Goal: Transaction & Acquisition: Purchase product/service

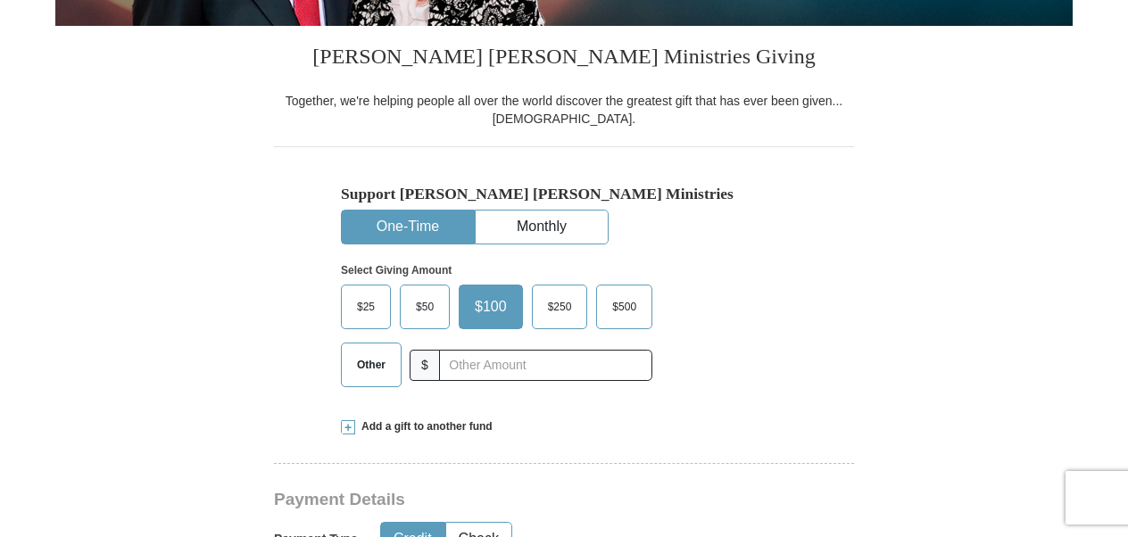
scroll to position [446, 0]
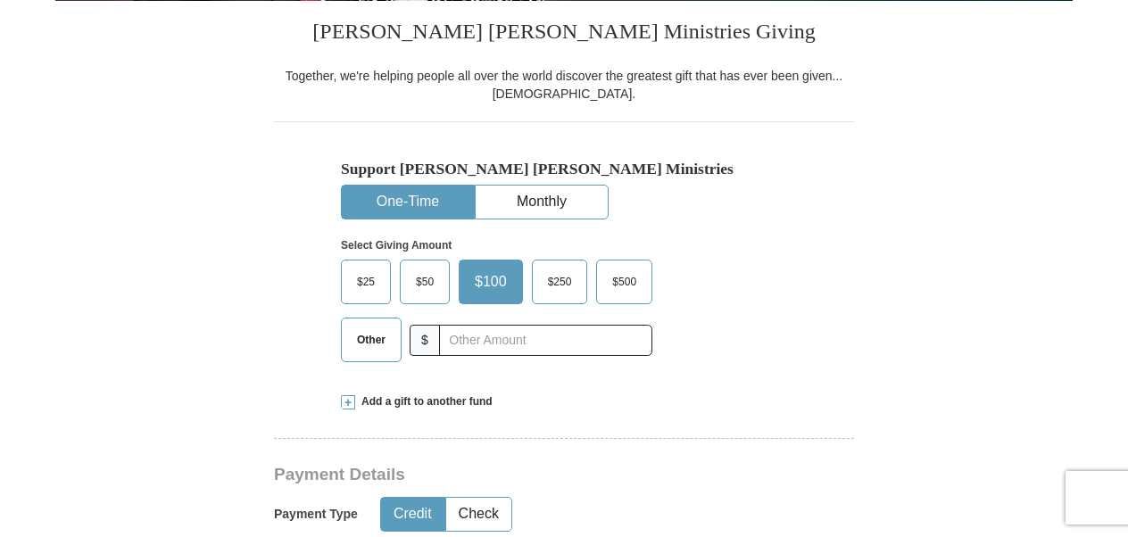
click at [392, 199] on button "One-Time" at bounding box center [408, 202] width 132 height 33
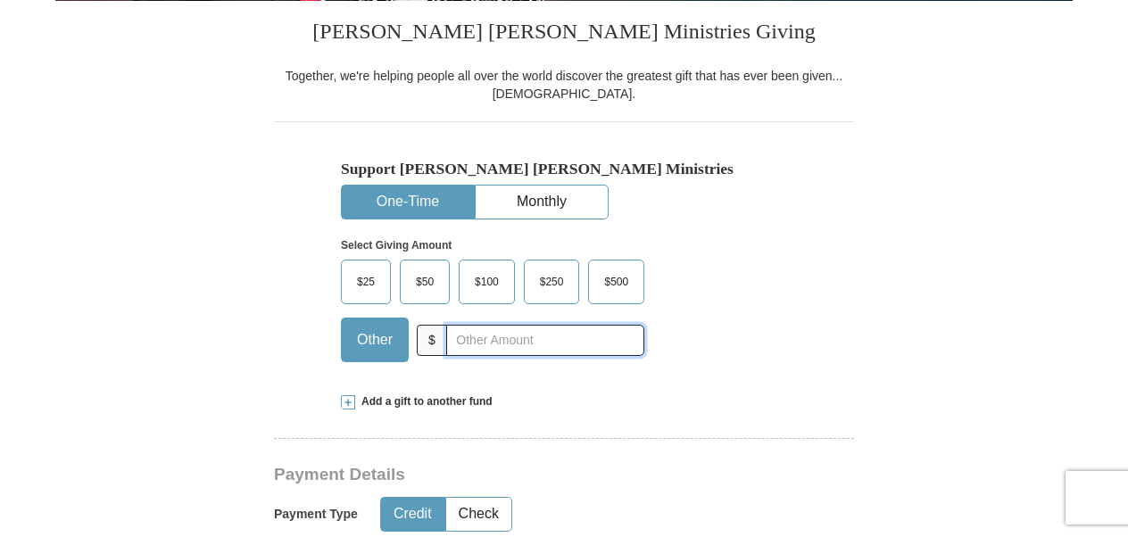
click at [476, 343] on input "text" at bounding box center [545, 340] width 198 height 31
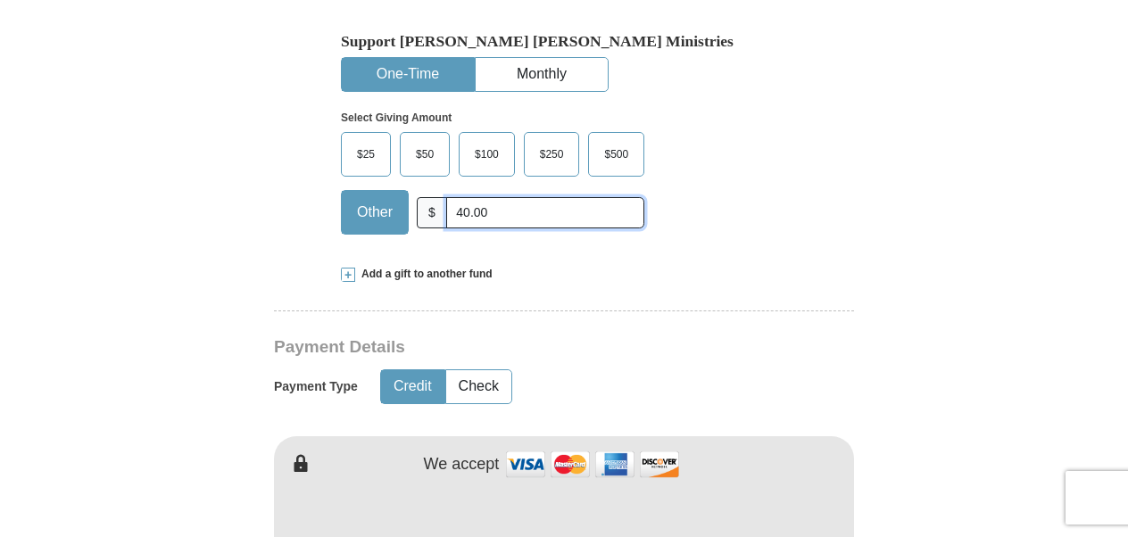
scroll to position [594, 0]
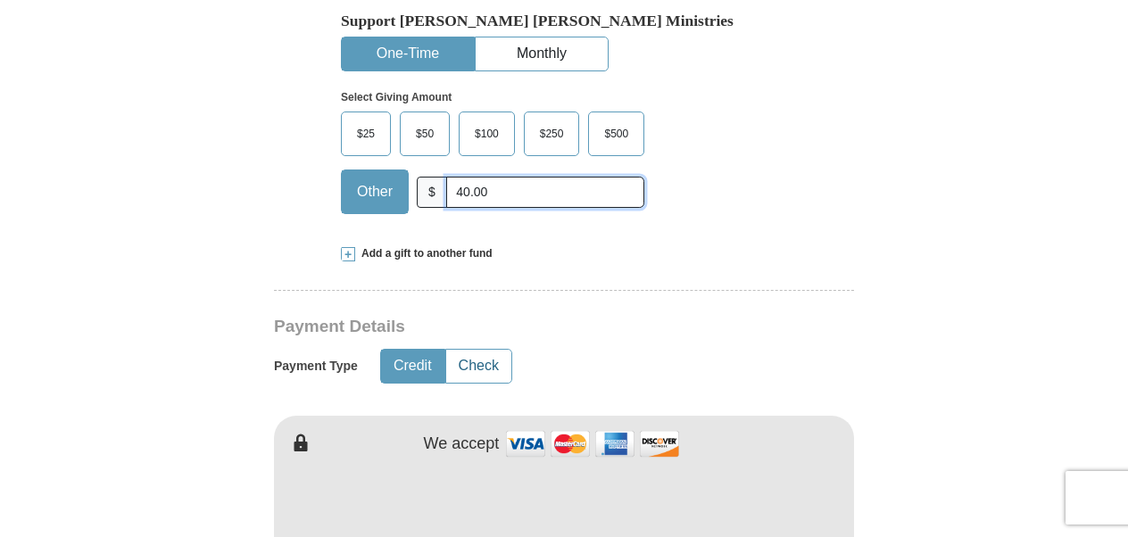
type input "40.00"
click at [482, 353] on button "Check" at bounding box center [478, 366] width 65 height 33
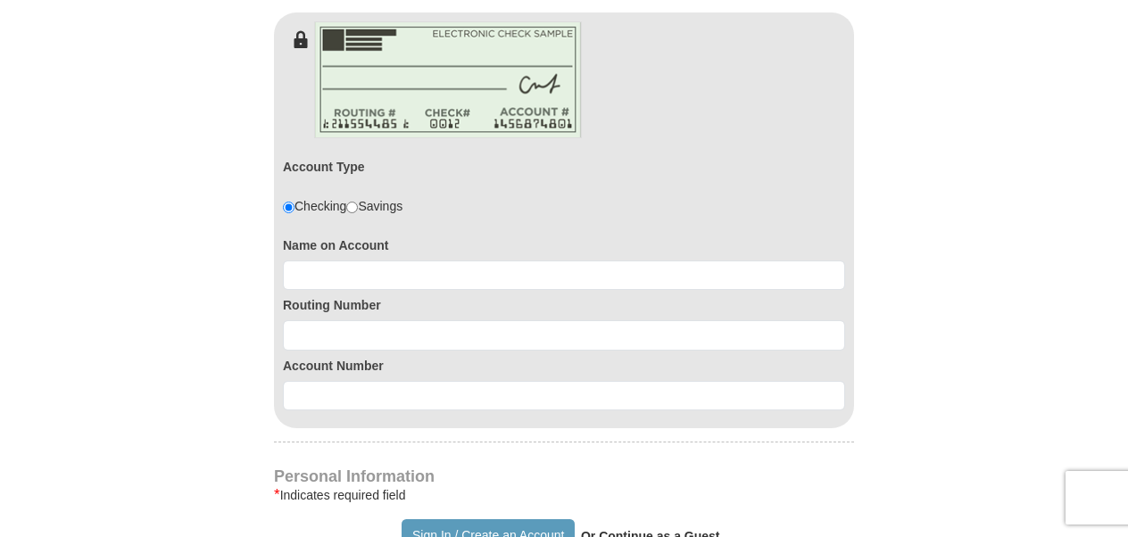
scroll to position [1040, 0]
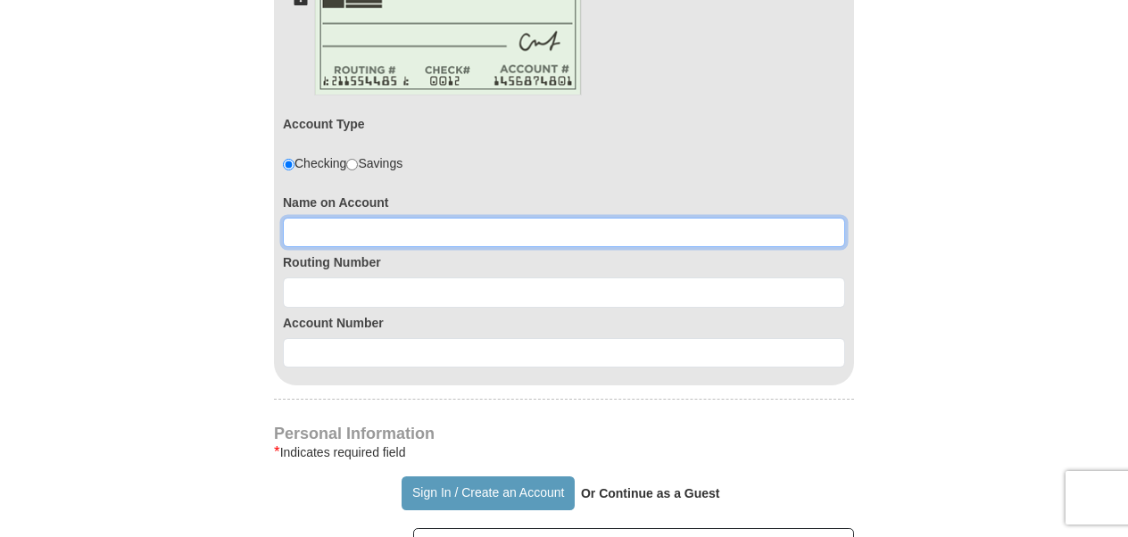
click at [354, 228] on input at bounding box center [564, 233] width 562 height 30
type input "lily martinez"
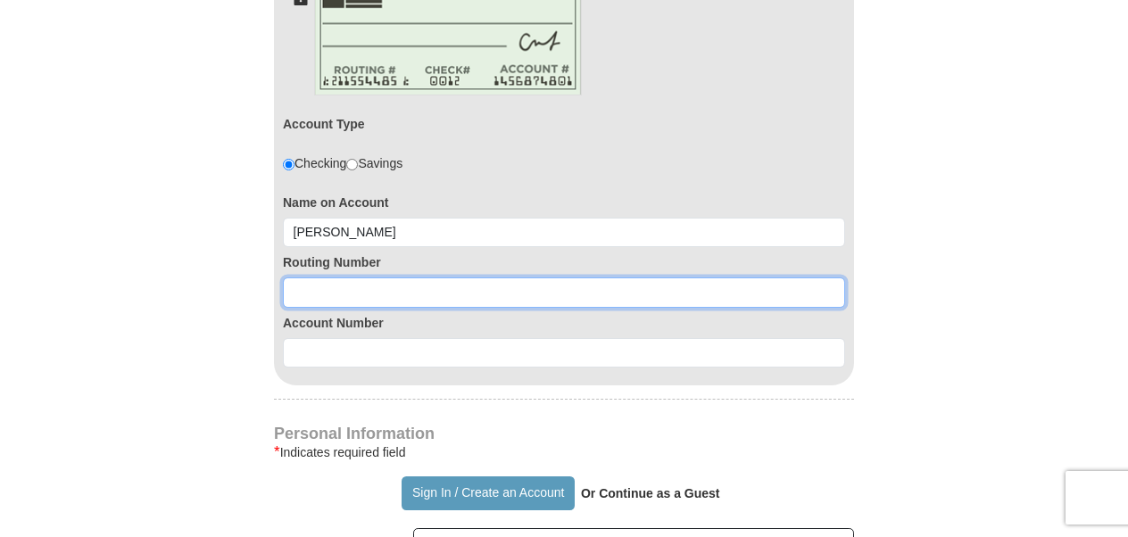
click at [327, 282] on input at bounding box center [564, 292] width 562 height 30
type input "267084131"
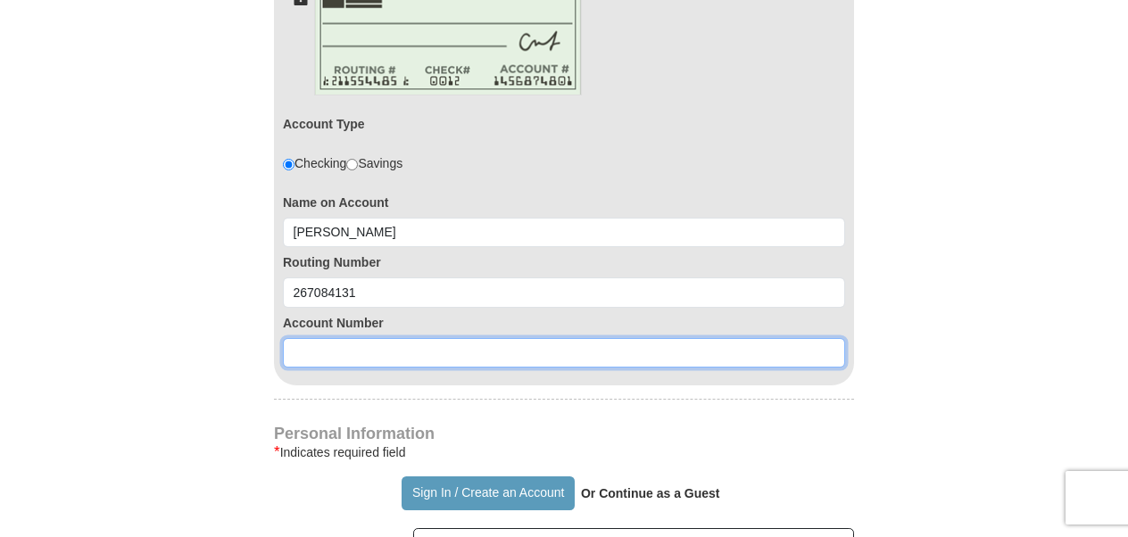
click at [318, 343] on input at bounding box center [564, 353] width 562 height 30
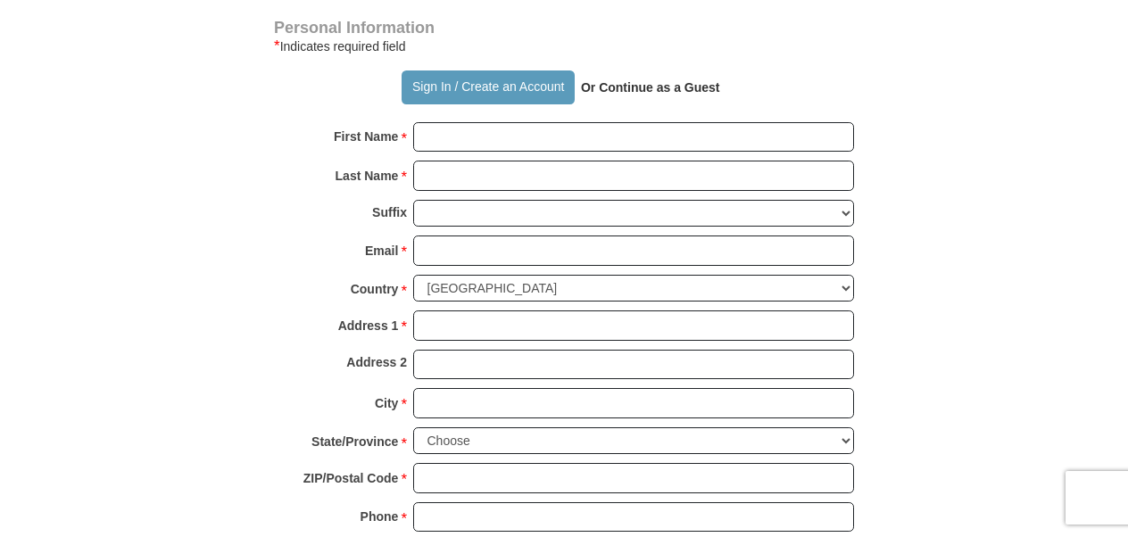
scroll to position [1486, 0]
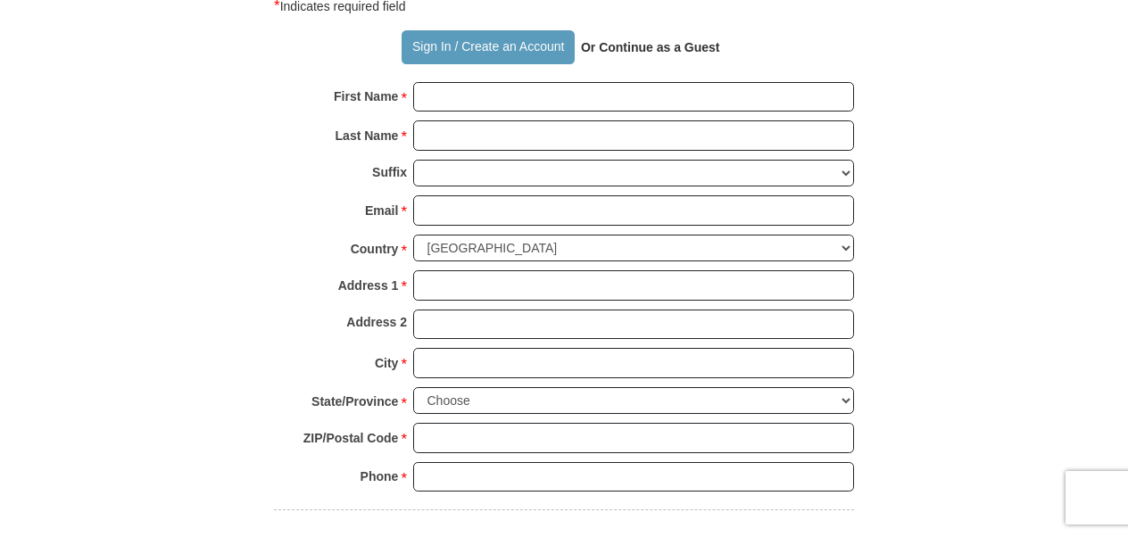
type input "908937717"
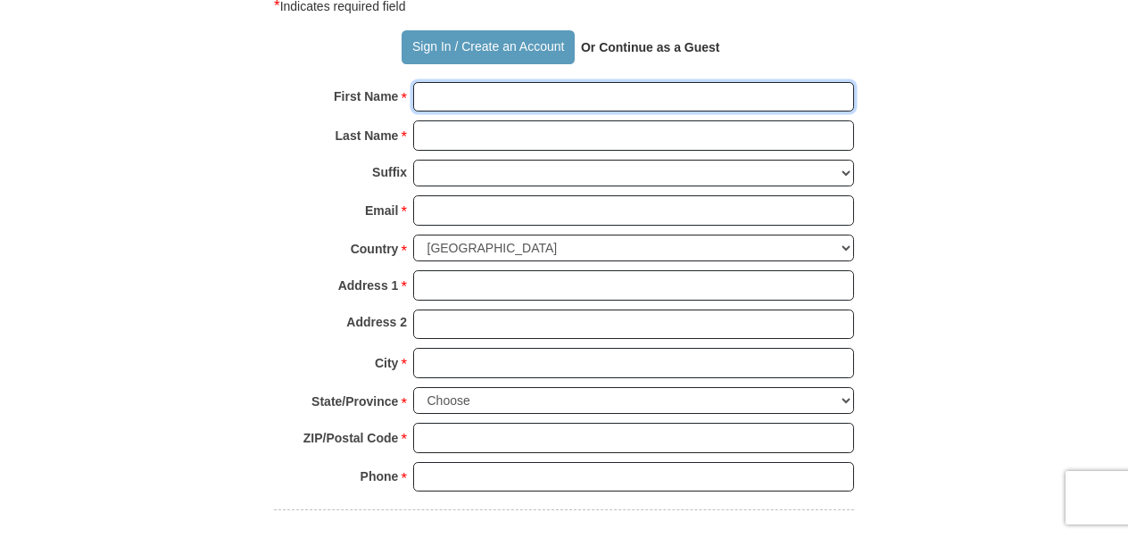
click at [476, 93] on input "First Name *" at bounding box center [633, 97] width 441 height 30
type input "lily"
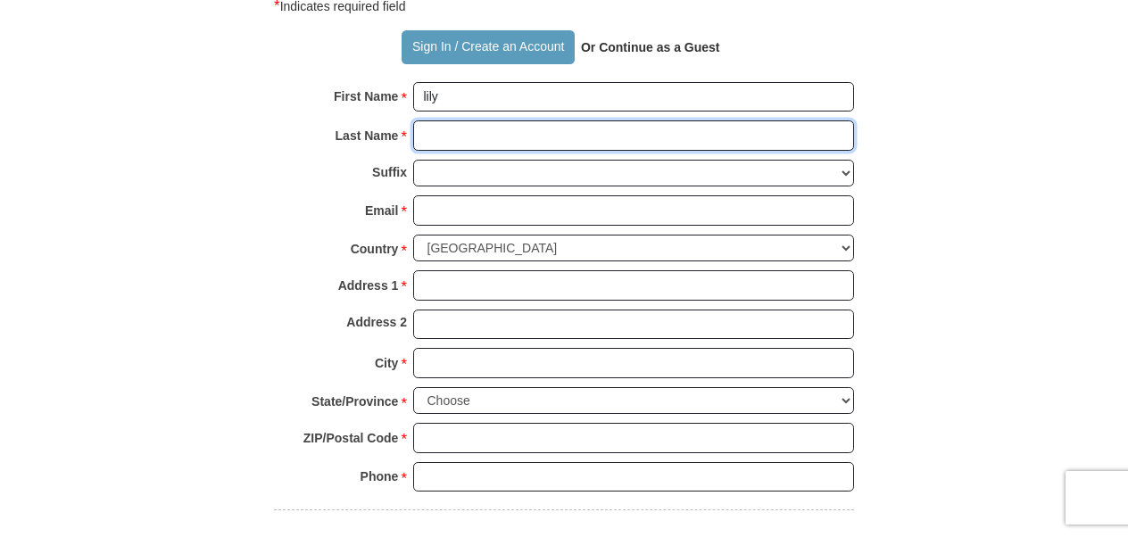
click at [442, 130] on input "Last Name *" at bounding box center [633, 135] width 441 height 30
type input "martinez"
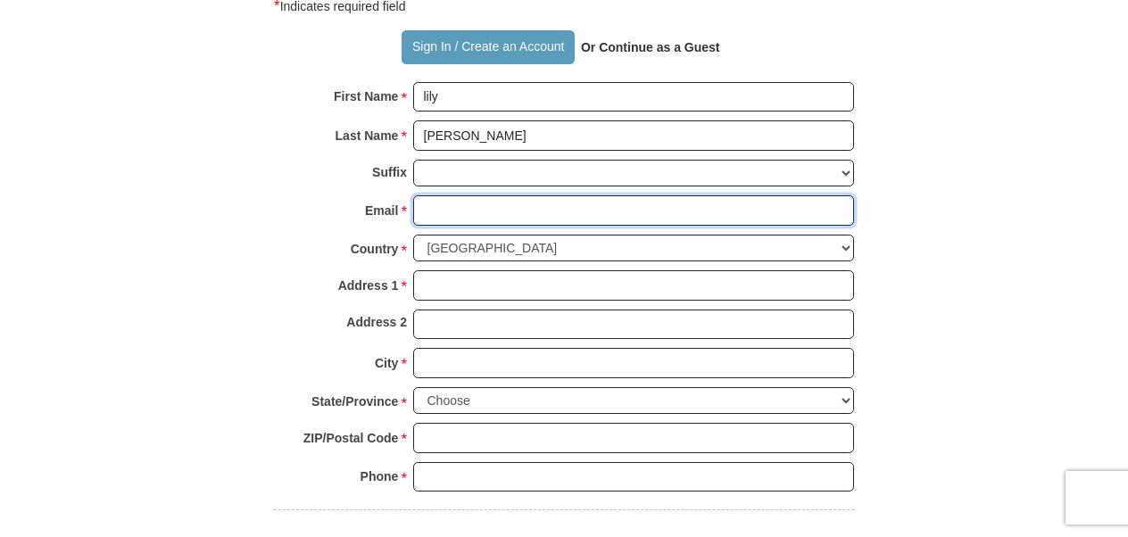
click at [421, 203] on input "Email *" at bounding box center [633, 210] width 441 height 30
type input "lilymarz20@aol.com"
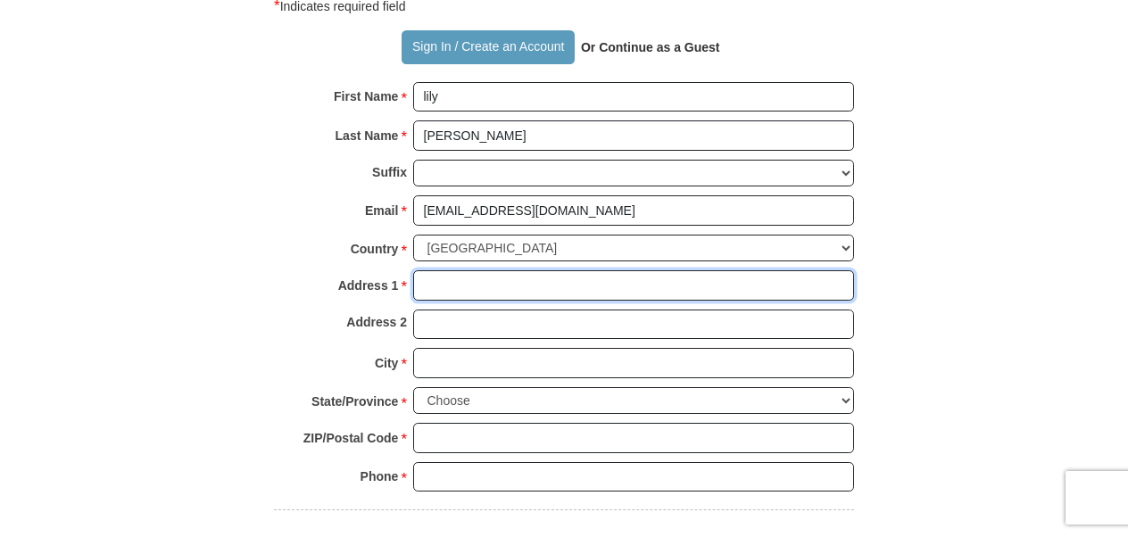
click at [425, 271] on input "Address 1 *" at bounding box center [633, 285] width 441 height 30
type input "697 NW 135 CT"
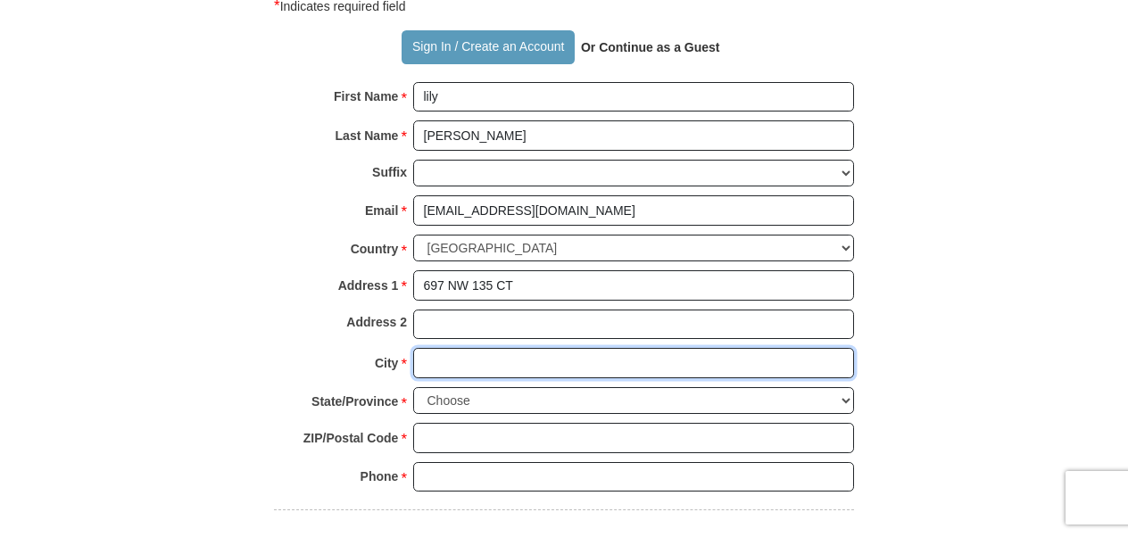
click at [437, 350] on input "City *" at bounding box center [633, 363] width 441 height 30
type input "MIAMI"
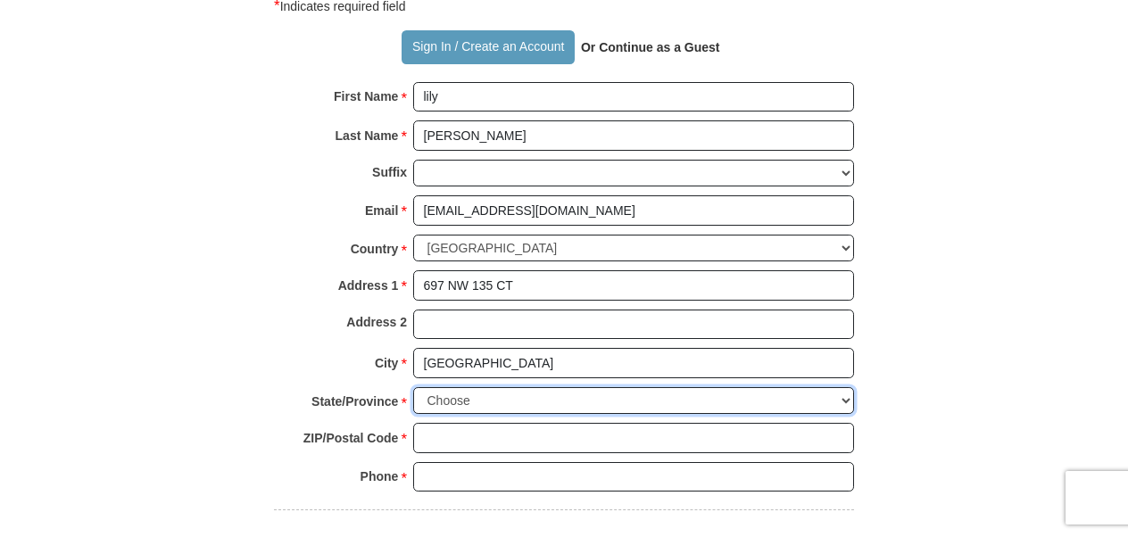
click at [473, 387] on select "Choose Alabama Alaska American Samoa Arizona Arkansas Armed Forces Americas Arm…" at bounding box center [633, 401] width 441 height 28
select select "FL"
click at [413, 387] on select "Choose Alabama Alaska American Samoa Arizona Arkansas Armed Forces Americas Arm…" at bounding box center [633, 401] width 441 height 28
click at [450, 423] on input "ZIP/Postal Code *" at bounding box center [633, 438] width 441 height 30
type input "33182"
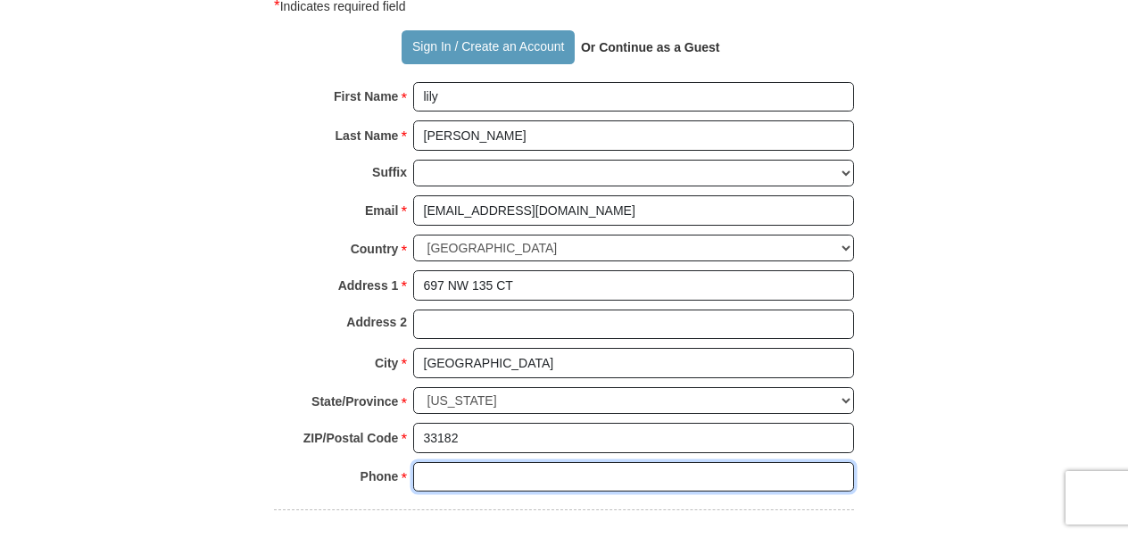
click at [434, 462] on input "Phone * *" at bounding box center [633, 477] width 441 height 30
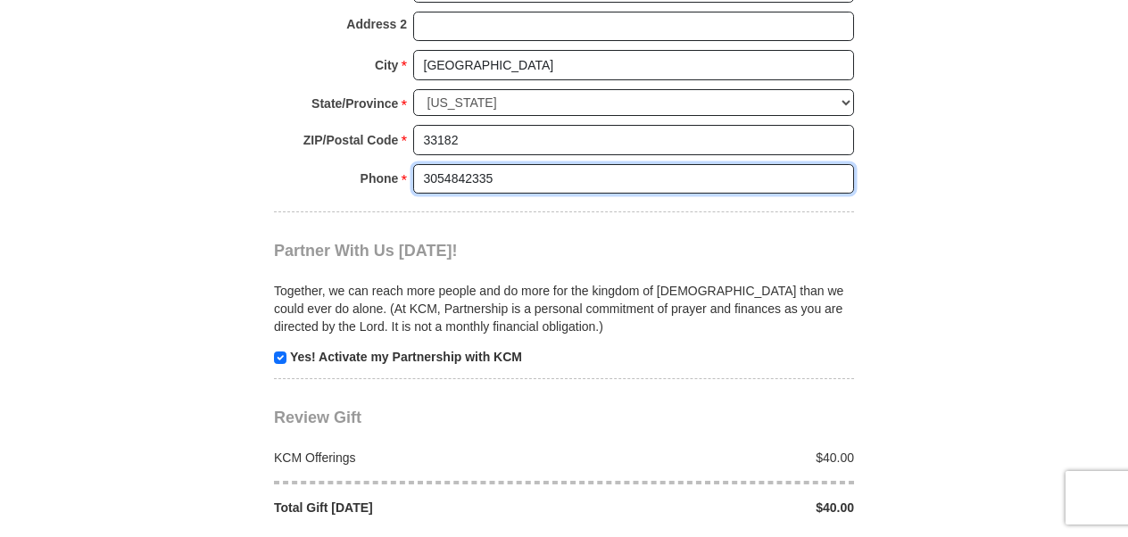
scroll to position [1932, 0]
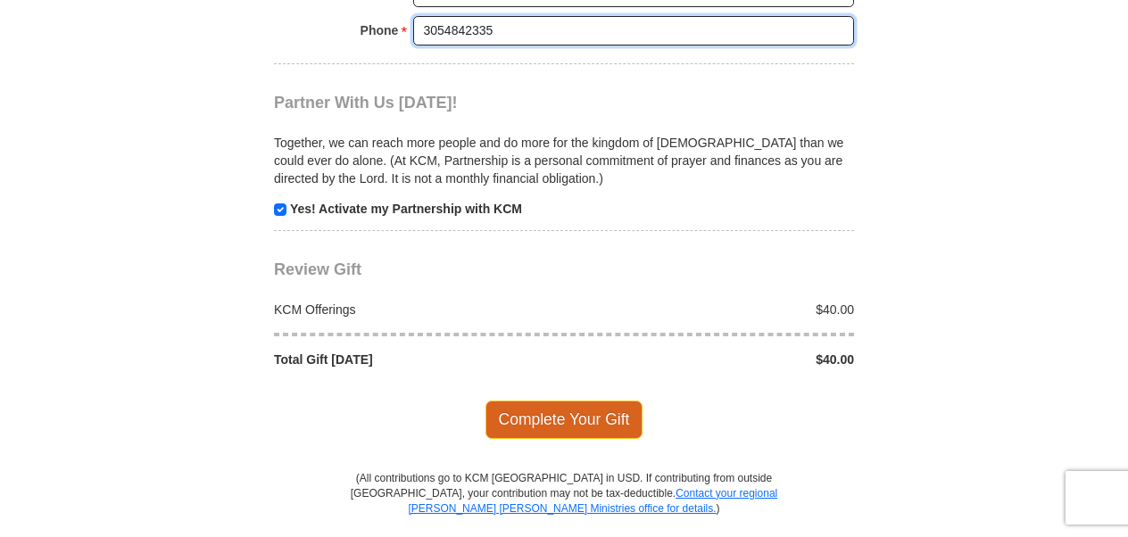
type input "3054842335"
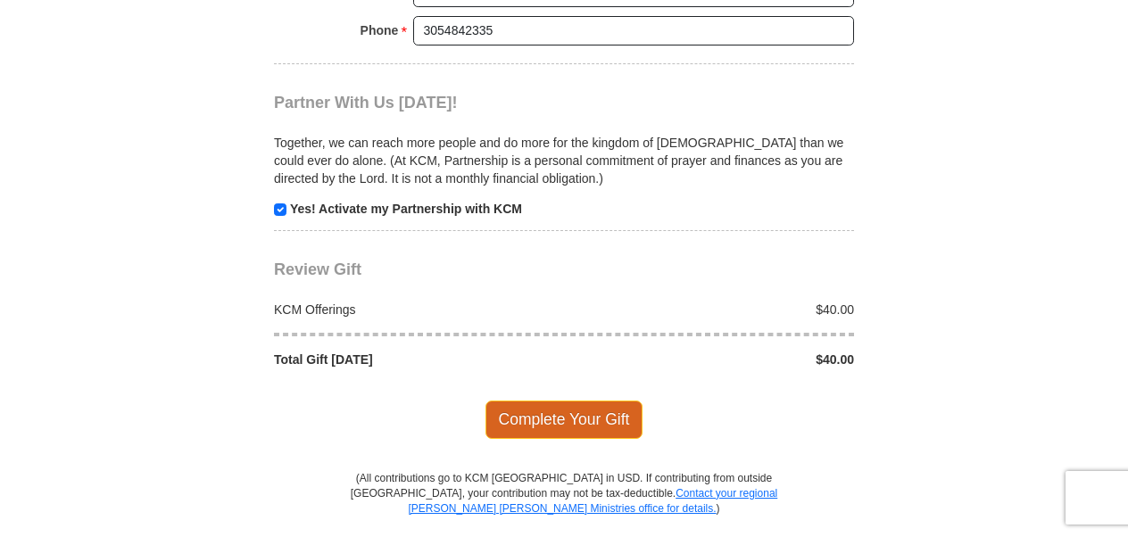
click at [585, 401] on span "Complete Your Gift" at bounding box center [564, 419] width 158 height 37
